Goal: Information Seeking & Learning: Learn about a topic

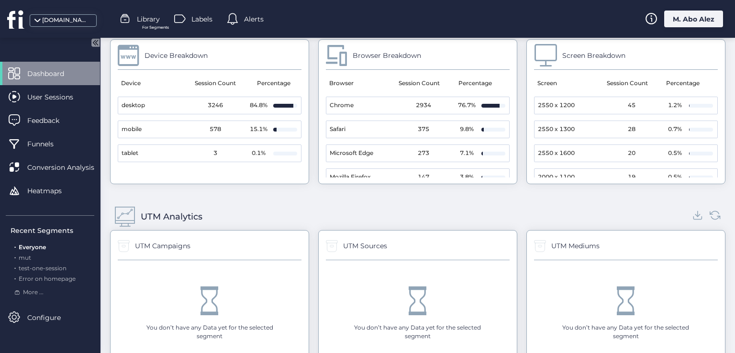
scroll to position [910, 0]
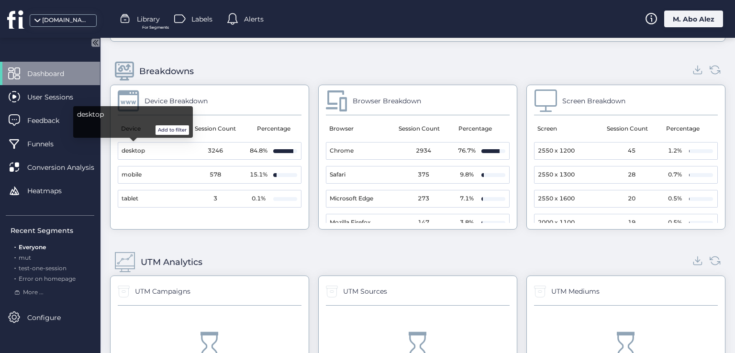
click at [174, 123] on div "desktop Add to filter" at bounding box center [133, 122] width 112 height 26
click at [174, 128] on button "Add to filter" at bounding box center [173, 130] width 34 height 10
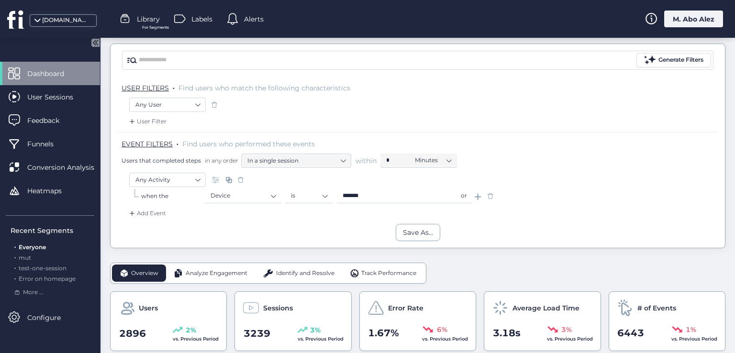
scroll to position [96, 0]
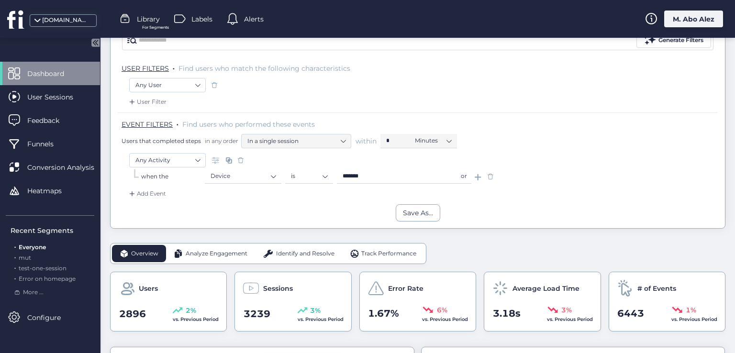
click at [464, 173] on div "or" at bounding box center [464, 176] width 15 height 14
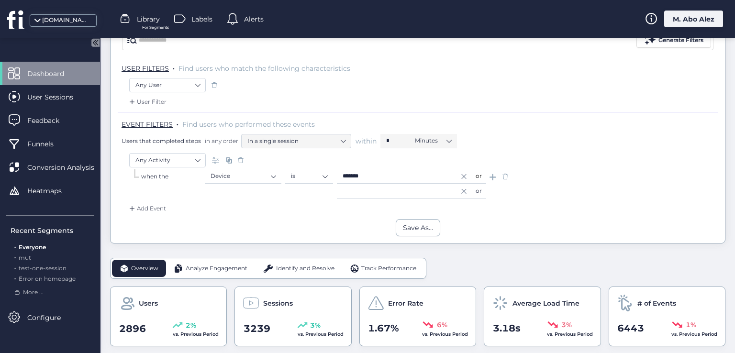
click at [462, 190] on icon at bounding box center [464, 191] width 7 height 5
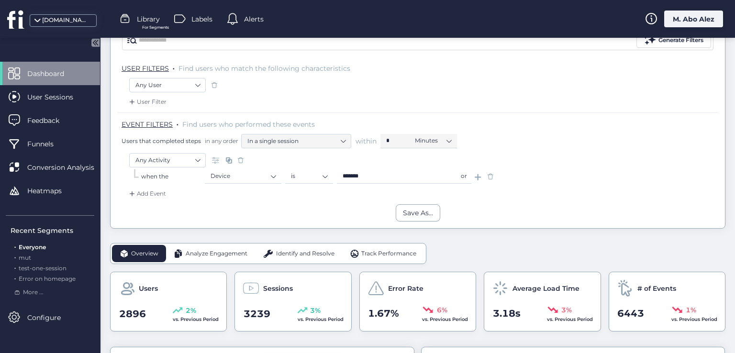
click at [464, 177] on div "or" at bounding box center [464, 176] width 15 height 14
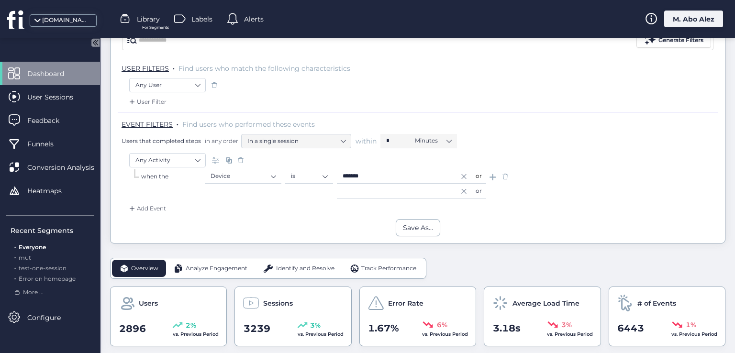
click at [465, 190] on icon at bounding box center [464, 191] width 7 height 5
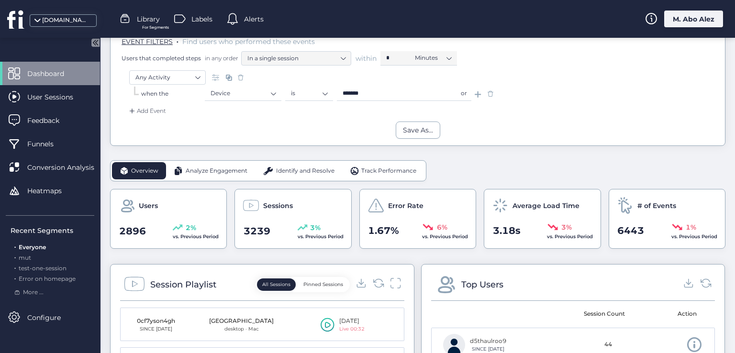
scroll to position [117, 0]
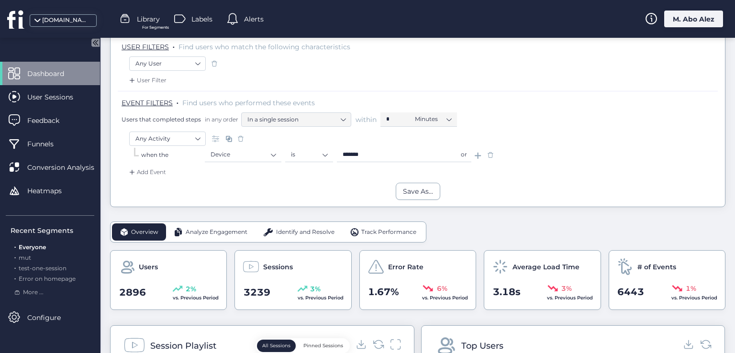
click at [489, 153] on span at bounding box center [491, 155] width 10 height 10
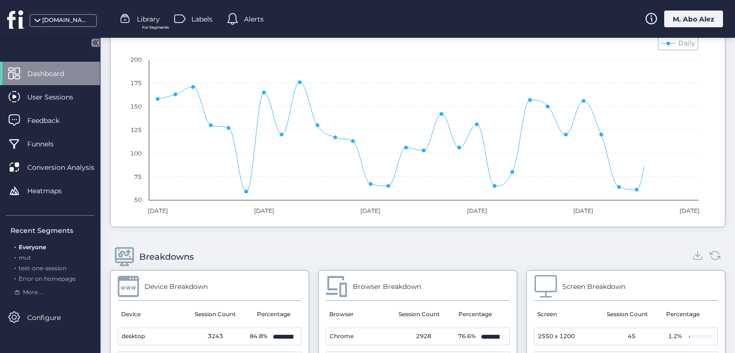
scroll to position [863, 0]
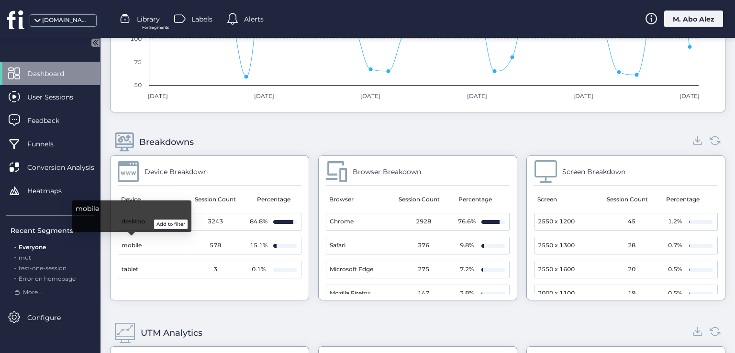
click at [166, 226] on button "Add to filter" at bounding box center [171, 225] width 34 height 10
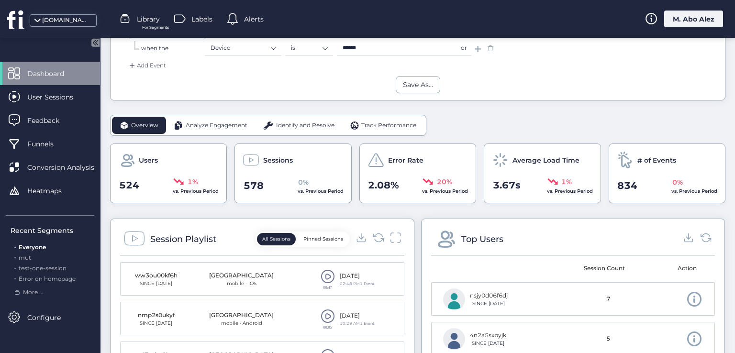
scroll to position [80, 0]
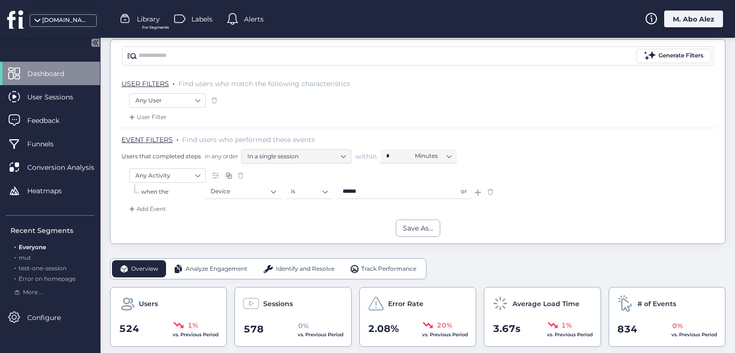
click at [490, 194] on span at bounding box center [491, 192] width 10 height 10
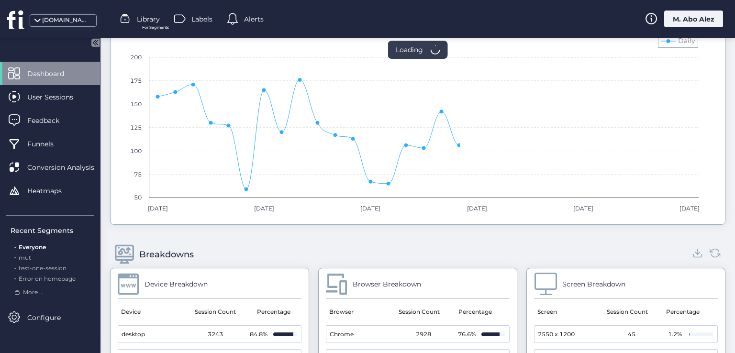
scroll to position [873, 0]
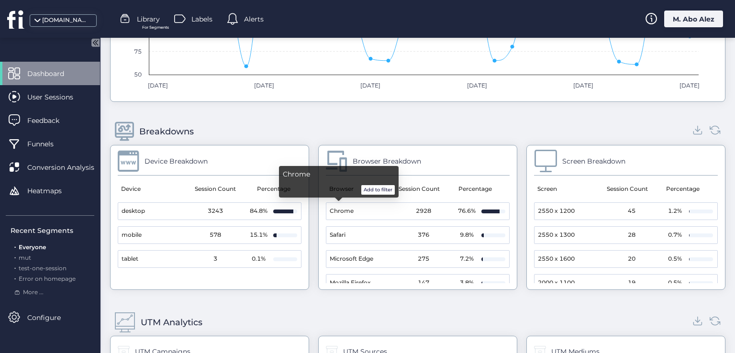
click at [379, 189] on button "Add to filter" at bounding box center [378, 190] width 34 height 10
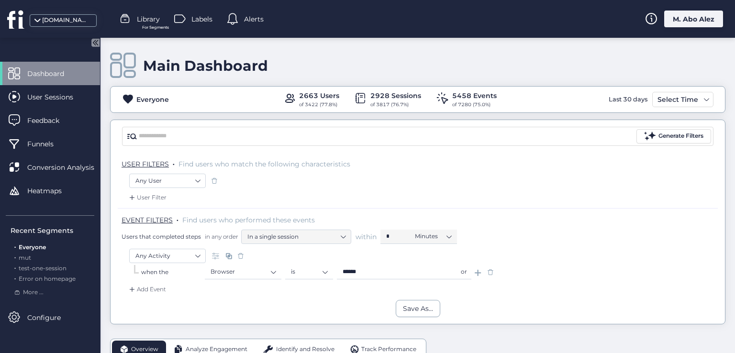
click at [491, 271] on span at bounding box center [491, 273] width 10 height 10
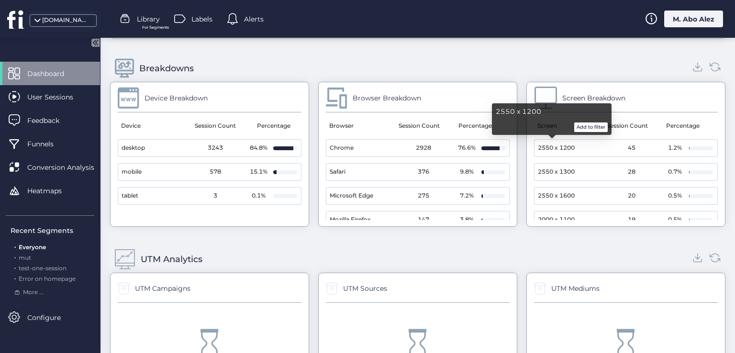
click at [552, 145] on span "2550 x 1200" at bounding box center [556, 148] width 37 height 9
click at [583, 131] on button "Add to filter" at bounding box center [592, 128] width 34 height 10
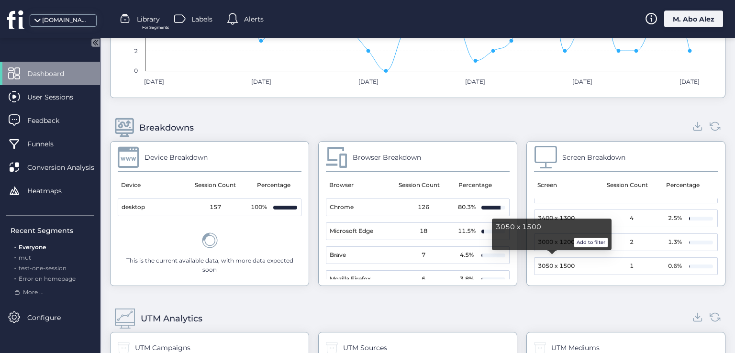
scroll to position [1005, 0]
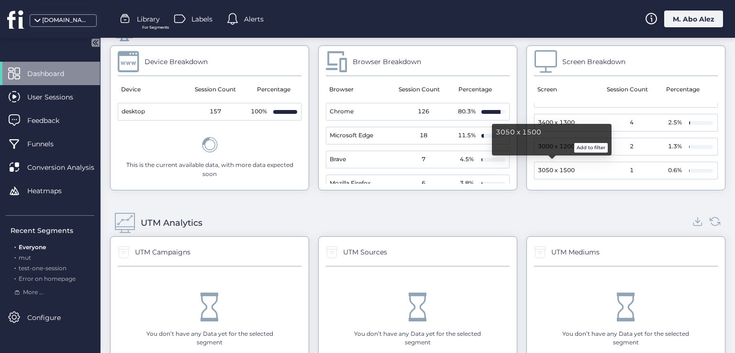
click at [581, 148] on button "Add to filter" at bounding box center [592, 148] width 34 height 10
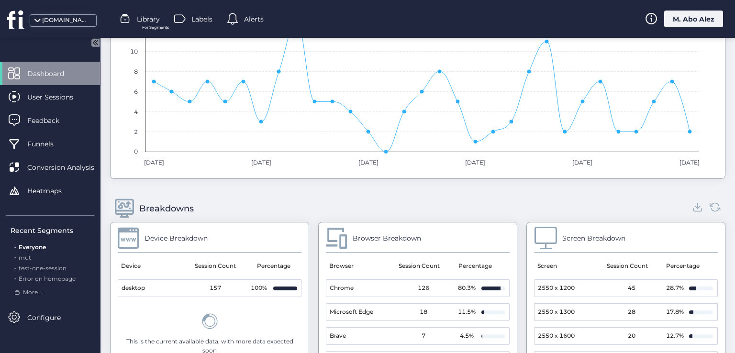
scroll to position [910, 0]
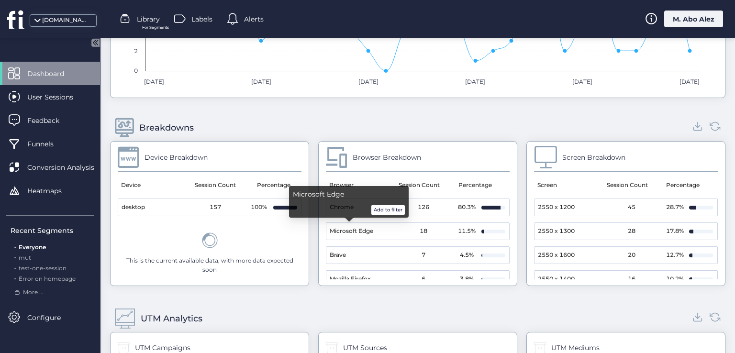
click at [373, 214] on button "Add to filter" at bounding box center [389, 210] width 34 height 10
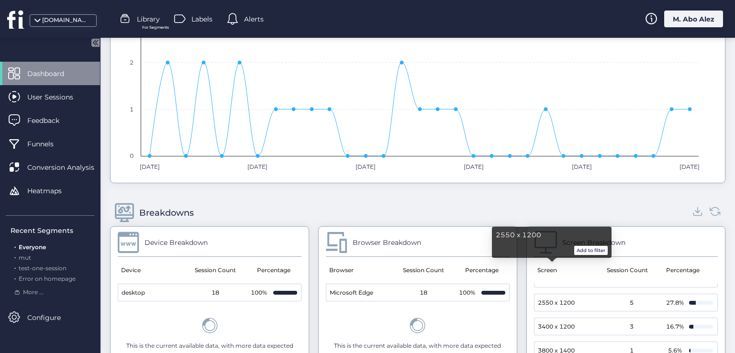
scroll to position [814, 0]
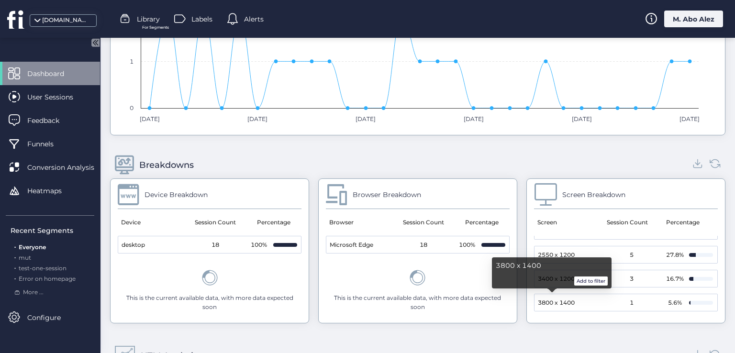
click at [582, 282] on button "Add to filter" at bounding box center [592, 282] width 34 height 10
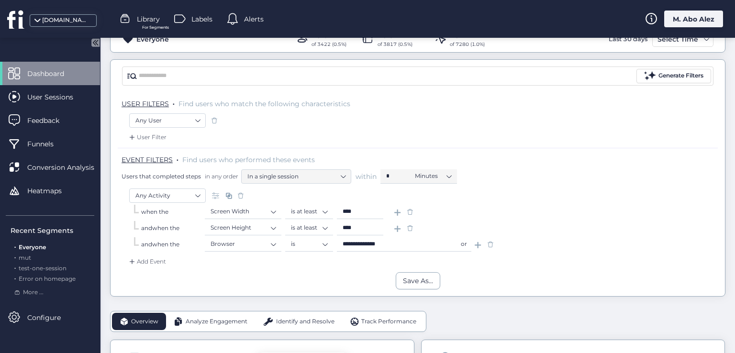
scroll to position [0, 0]
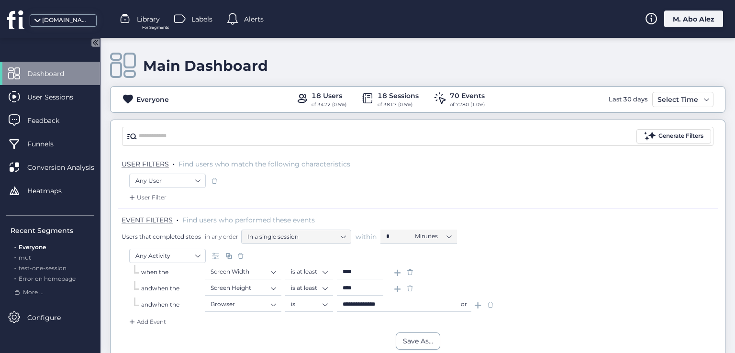
click at [414, 271] on span at bounding box center [411, 273] width 10 height 10
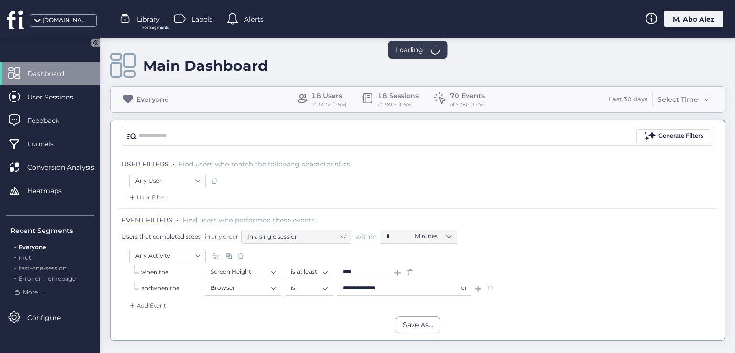
click at [414, 271] on span at bounding box center [411, 273] width 10 height 10
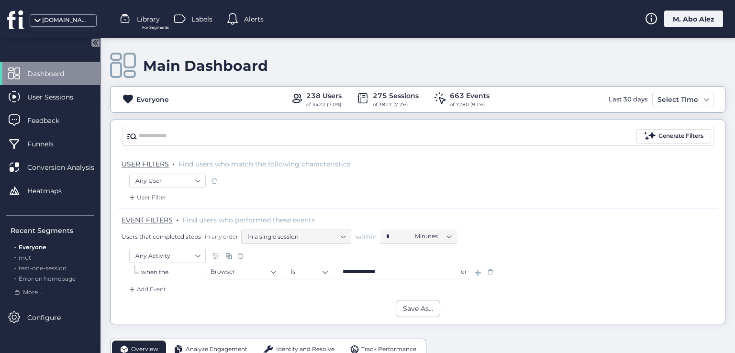
click at [488, 271] on span at bounding box center [491, 273] width 10 height 10
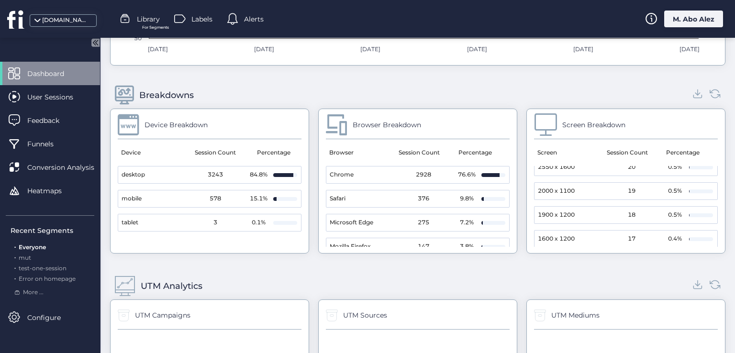
scroll to position [157, 0]
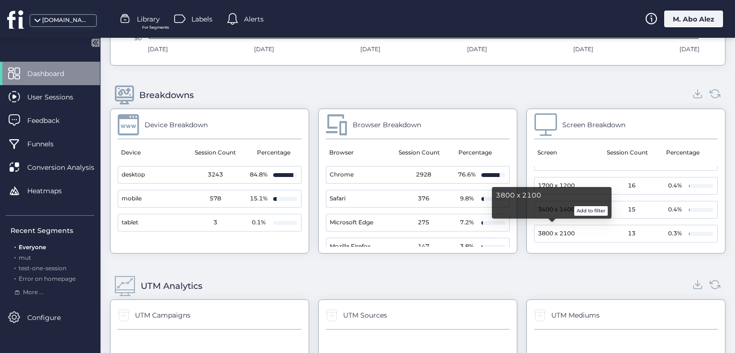
click at [587, 214] on button "Add to filter" at bounding box center [592, 211] width 34 height 10
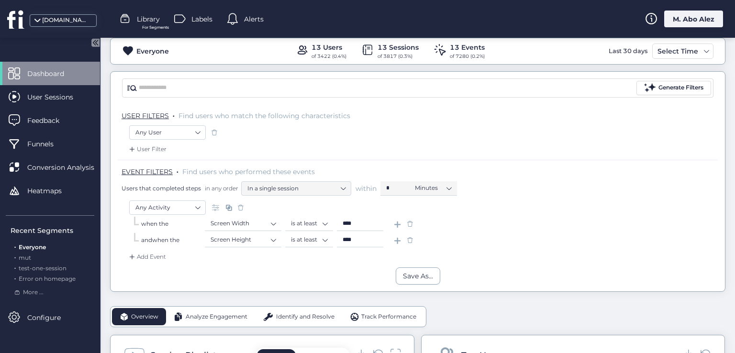
scroll to position [48, 0]
click at [406, 220] on span at bounding box center [411, 225] width 10 height 10
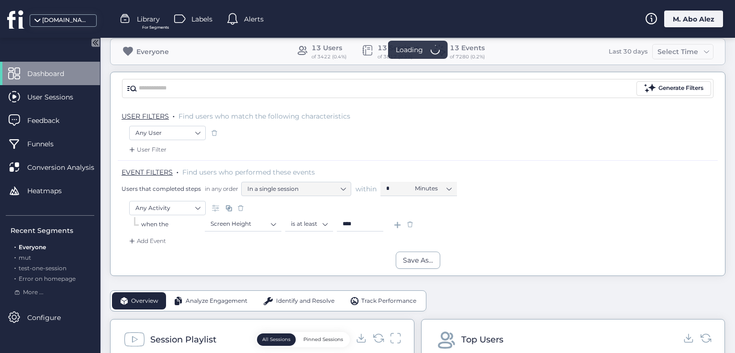
click at [406, 220] on span at bounding box center [411, 225] width 10 height 10
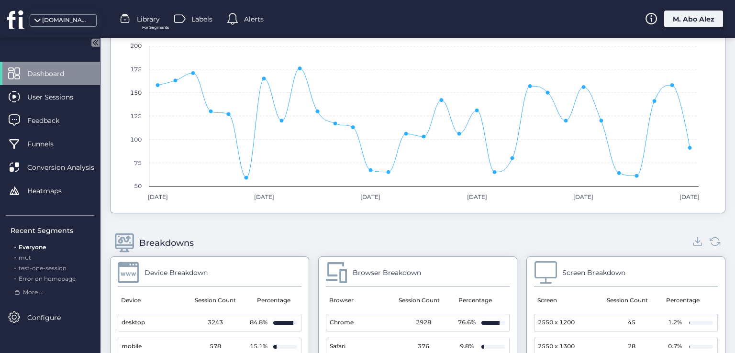
scroll to position [841, 0]
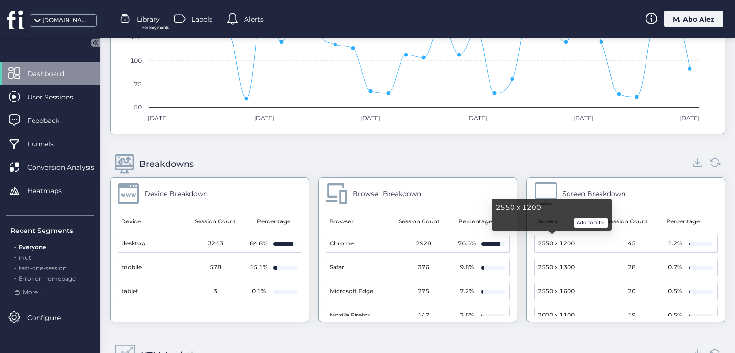
click at [584, 222] on button "Add to filter" at bounding box center [592, 223] width 34 height 10
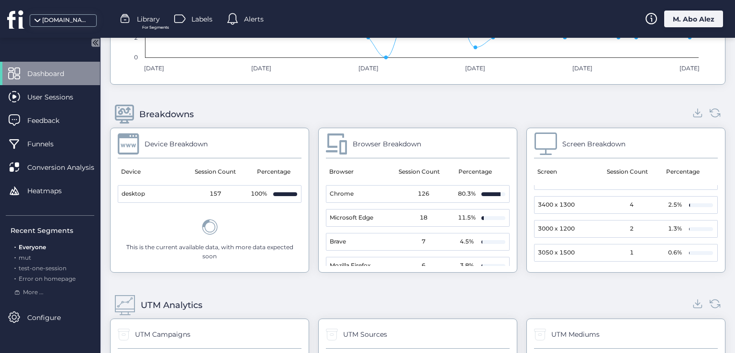
scroll to position [909, 0]
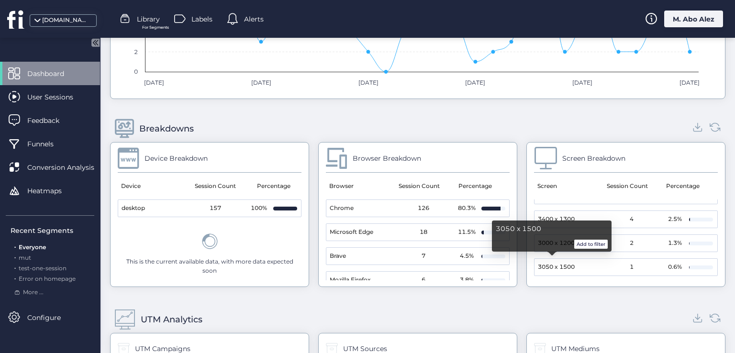
click at [590, 242] on button "Add to filter" at bounding box center [592, 245] width 34 height 10
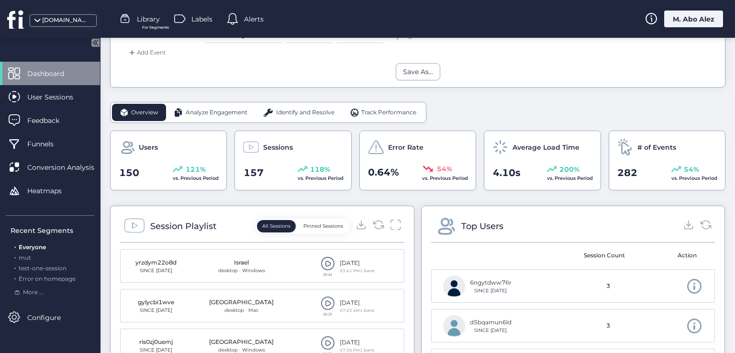
scroll to position [109, 0]
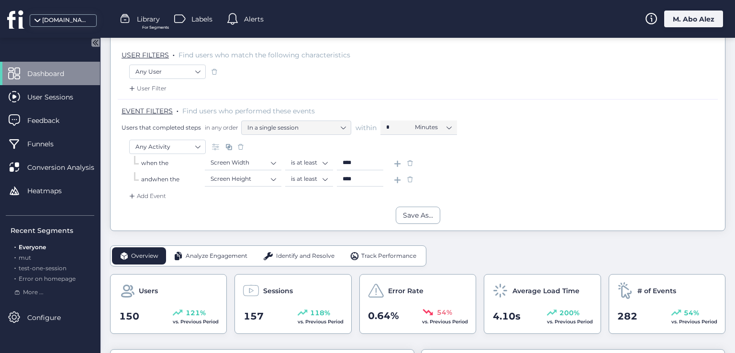
click at [413, 163] on span at bounding box center [411, 163] width 10 height 10
click at [413, 175] on span at bounding box center [411, 180] width 10 height 10
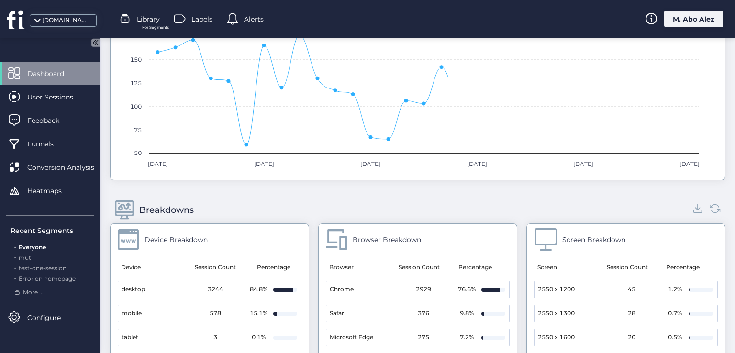
scroll to position [869, 0]
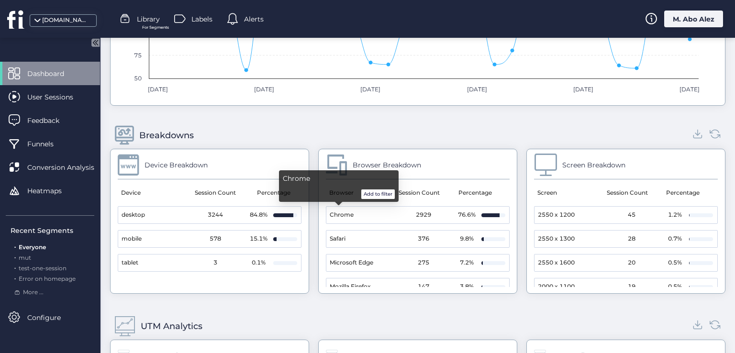
click at [340, 214] on span "Chrome" at bounding box center [342, 215] width 24 height 9
click at [369, 196] on button "Add to filter" at bounding box center [378, 195] width 34 height 10
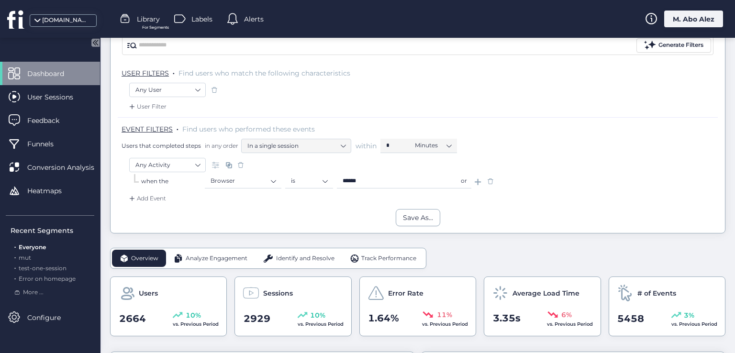
scroll to position [87, 0]
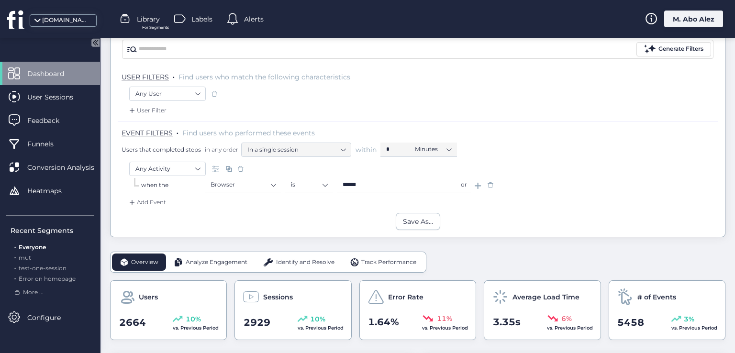
click at [464, 182] on div "or" at bounding box center [464, 185] width 15 height 14
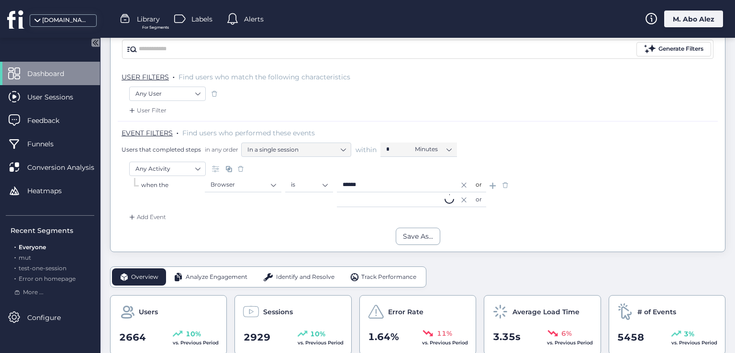
click at [419, 203] on input "text" at bounding box center [397, 200] width 120 height 14
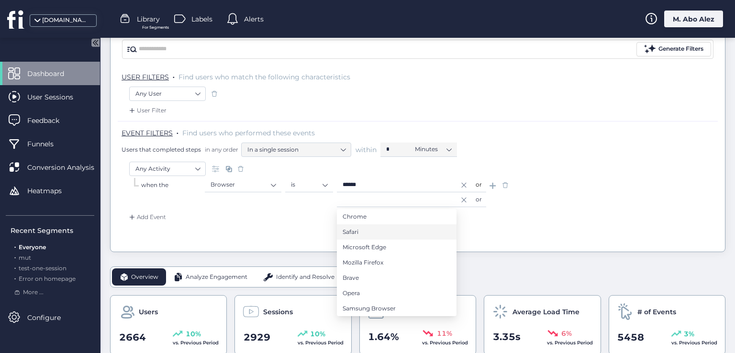
click at [383, 230] on li "Safari" at bounding box center [397, 232] width 120 height 15
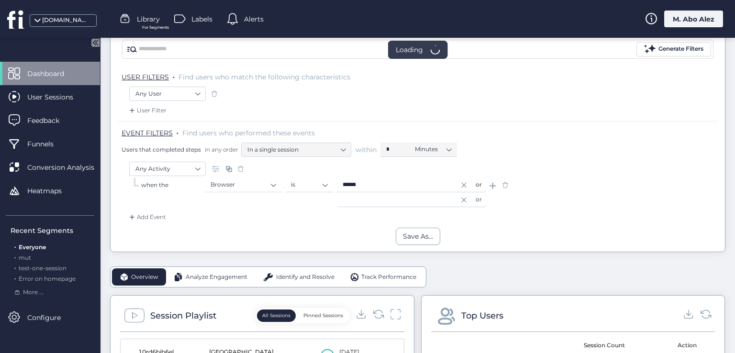
click at [267, 237] on div "Save As..." at bounding box center [418, 236] width 615 height 17
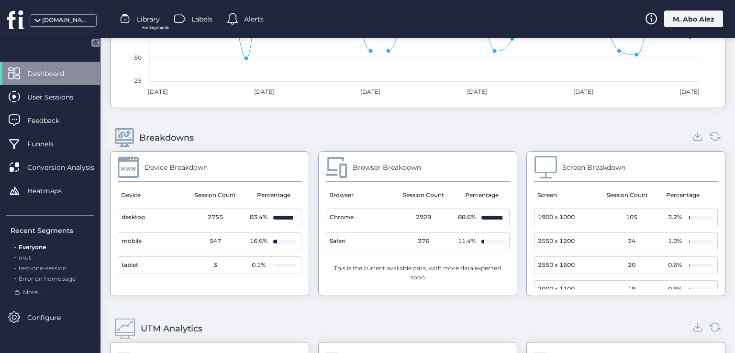
scroll to position [949, 0]
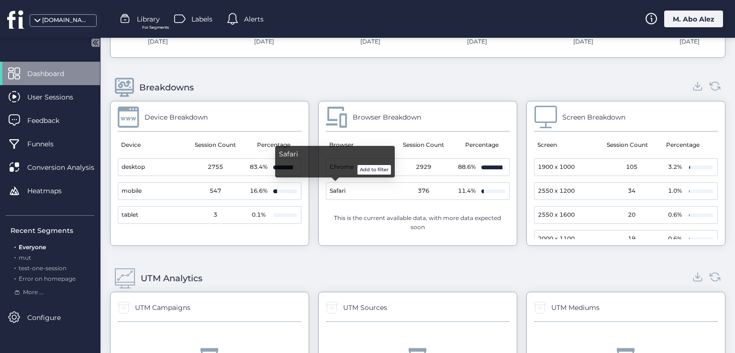
click at [368, 167] on button "Add to filter" at bounding box center [375, 170] width 34 height 10
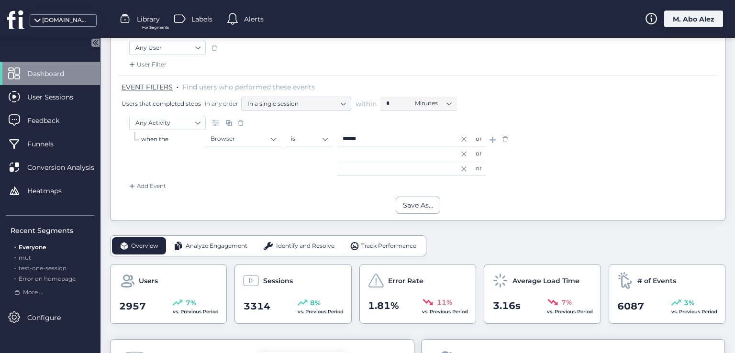
scroll to position [6, 0]
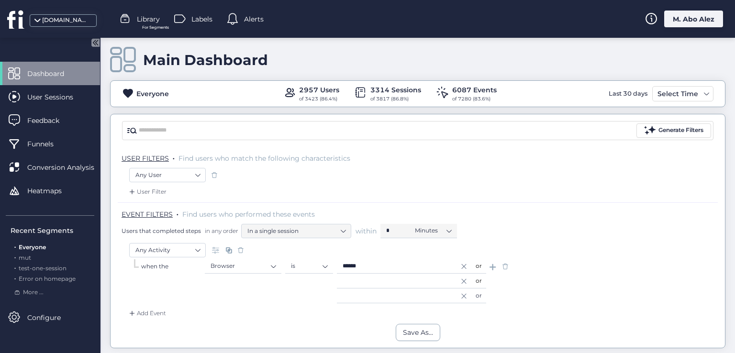
click at [352, 293] on input "text" at bounding box center [397, 296] width 120 height 14
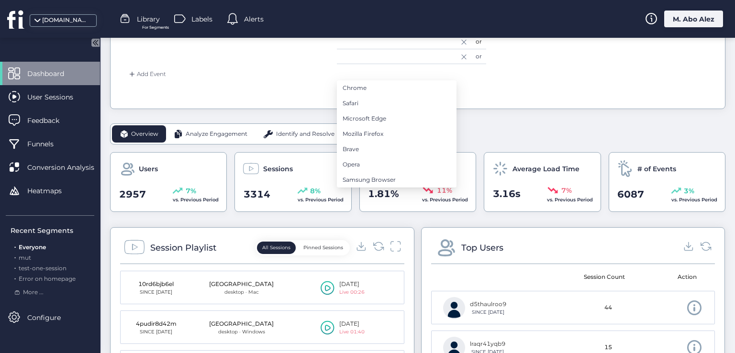
scroll to position [149, 0]
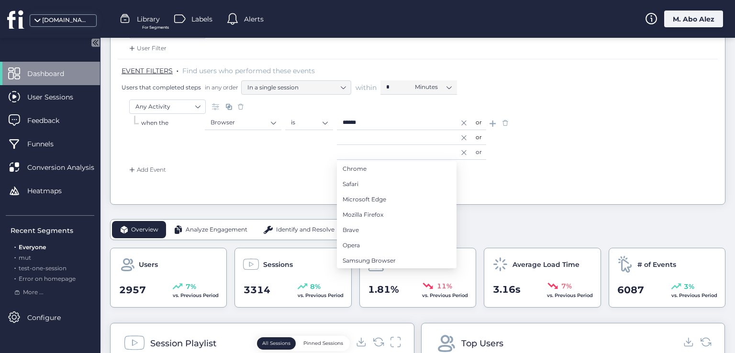
click at [467, 149] on div at bounding box center [464, 153] width 15 height 14
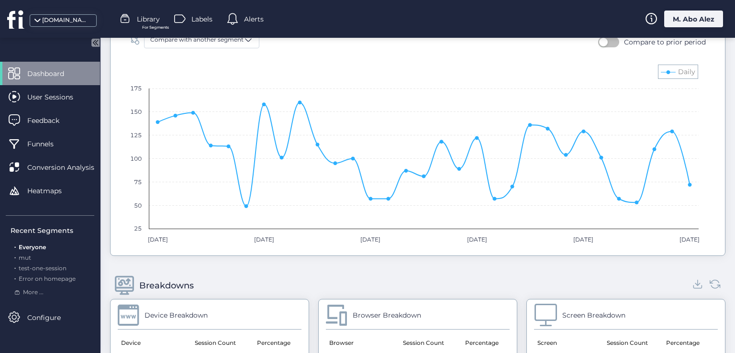
scroll to position [990, 0]
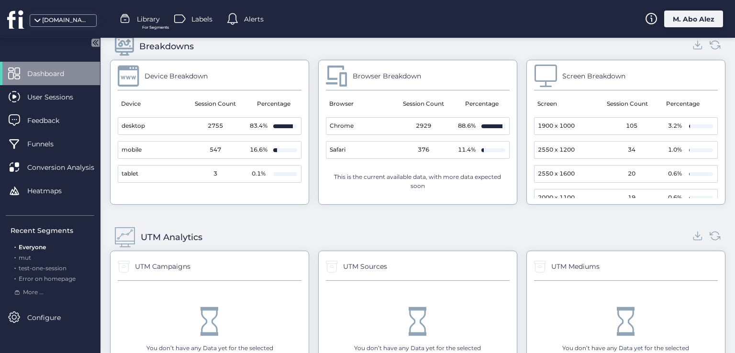
click at [338, 147] on span "Safari" at bounding box center [338, 150] width 16 height 9
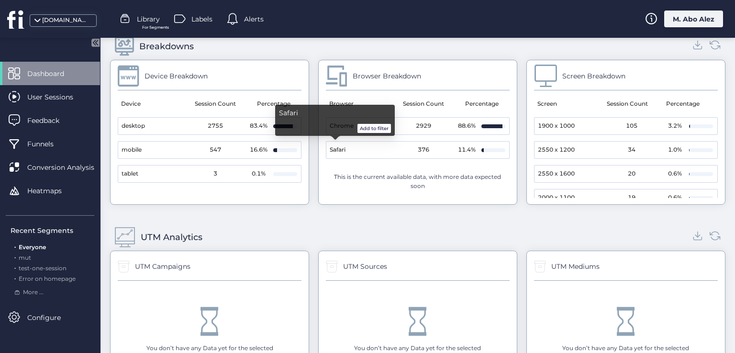
click at [359, 125] on button "Add to filter" at bounding box center [375, 129] width 34 height 10
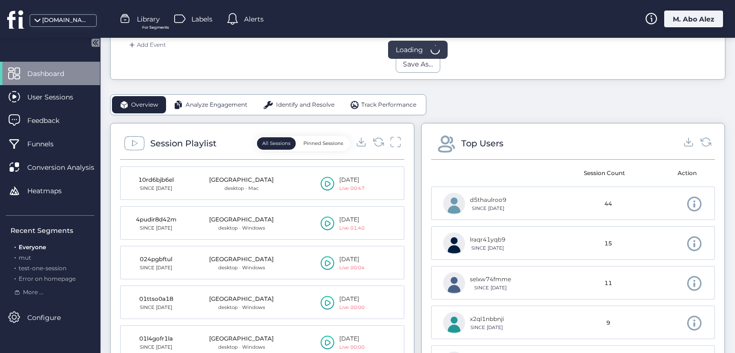
scroll to position [35, 0]
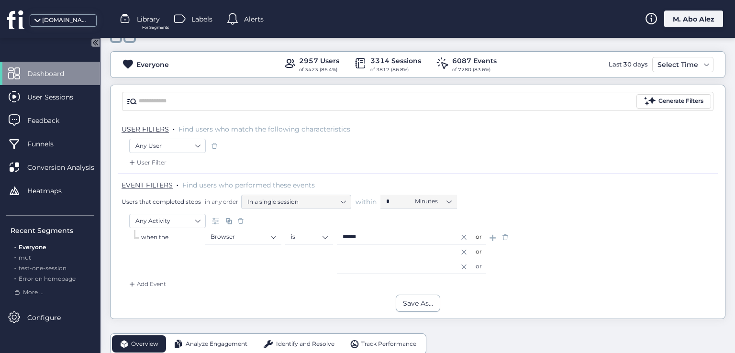
click at [465, 267] on icon at bounding box center [464, 267] width 7 height 5
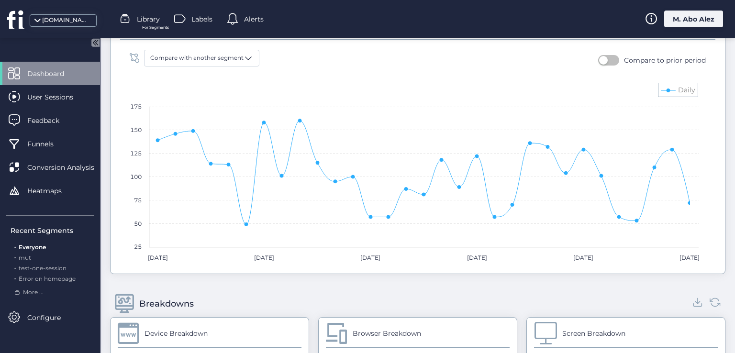
scroll to position [924, 0]
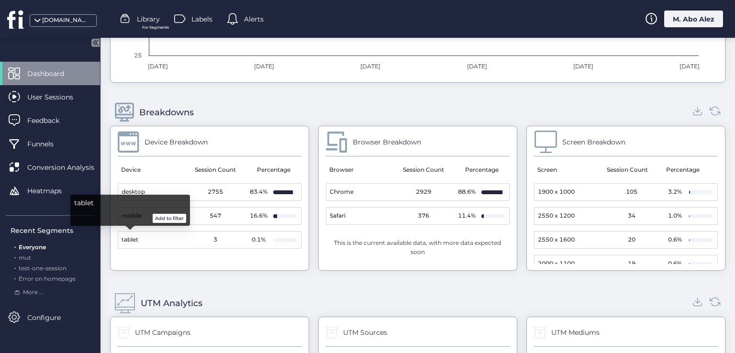
click at [165, 217] on button "Add to filter" at bounding box center [170, 219] width 34 height 10
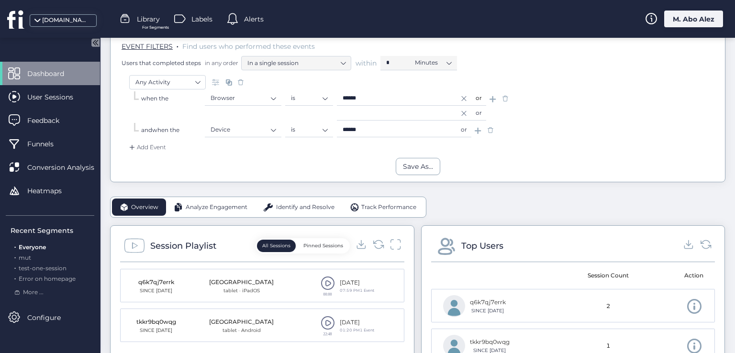
scroll to position [195, 0]
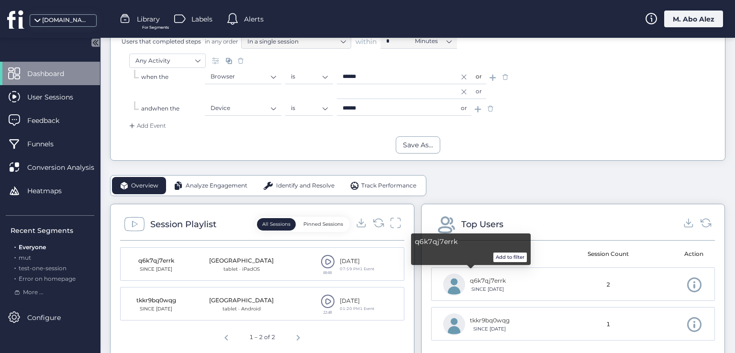
click at [502, 258] on button "Add to filter" at bounding box center [511, 258] width 34 height 10
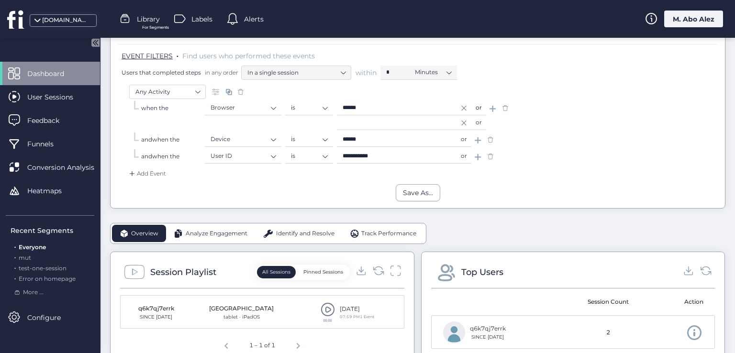
scroll to position [147, 0]
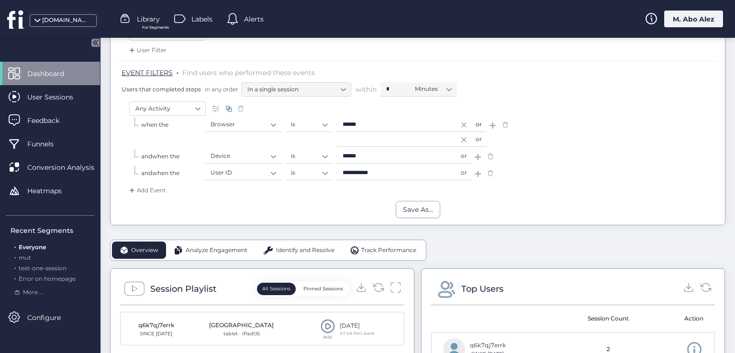
click at [490, 170] on span at bounding box center [491, 174] width 10 height 10
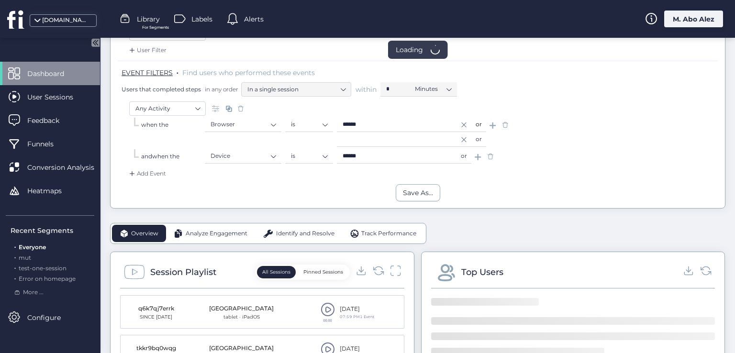
click at [492, 155] on span at bounding box center [491, 157] width 10 height 10
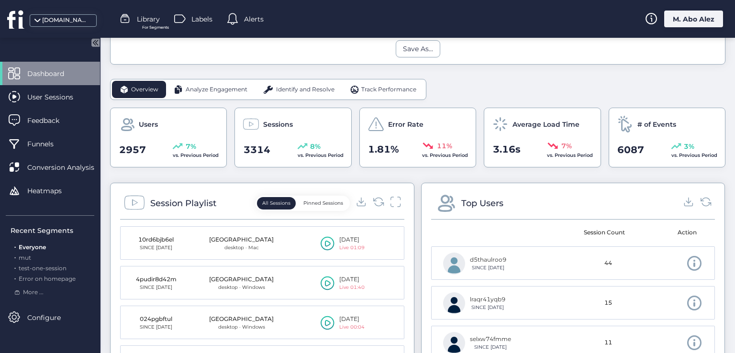
scroll to position [291, 0]
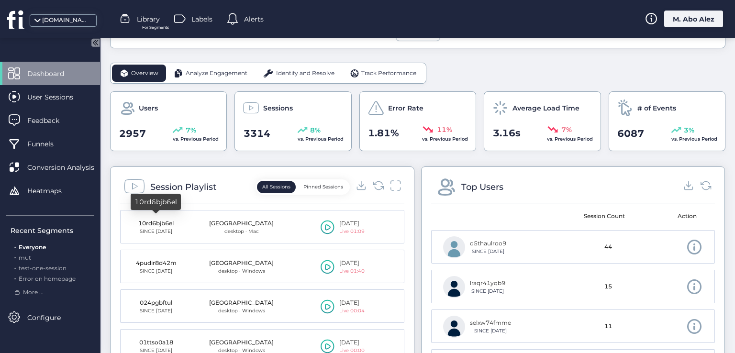
click at [165, 221] on div "10rd6bjb6el" at bounding box center [156, 223] width 48 height 9
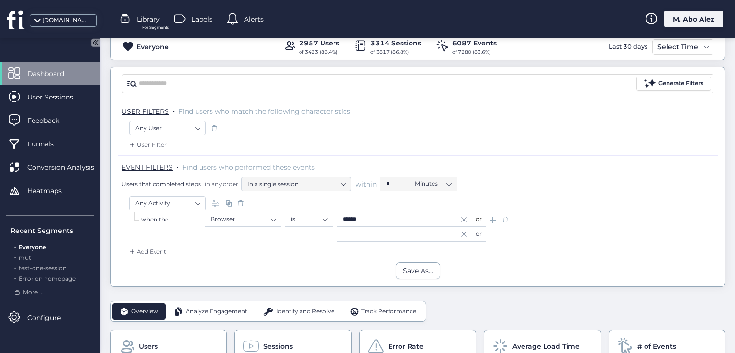
scroll to position [0, 0]
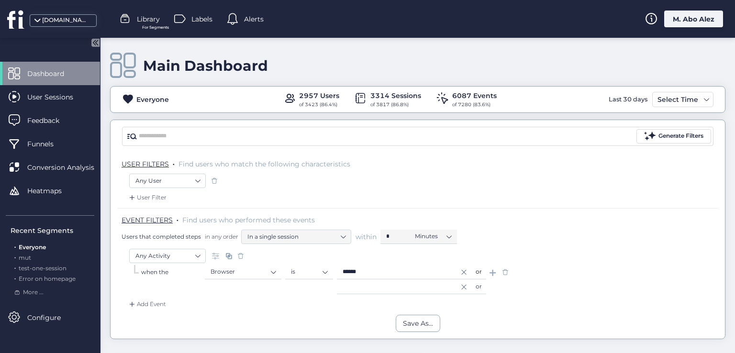
click at [508, 271] on span at bounding box center [506, 273] width 10 height 10
